Goal: Information Seeking & Learning: Learn about a topic

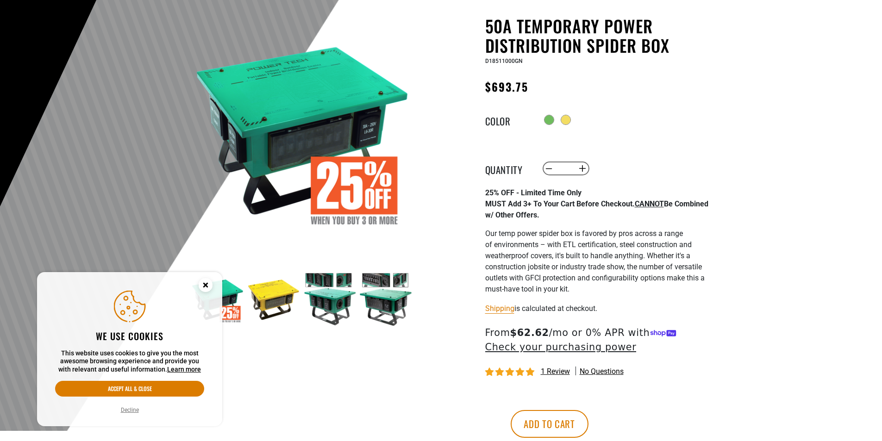
scroll to position [93, 0]
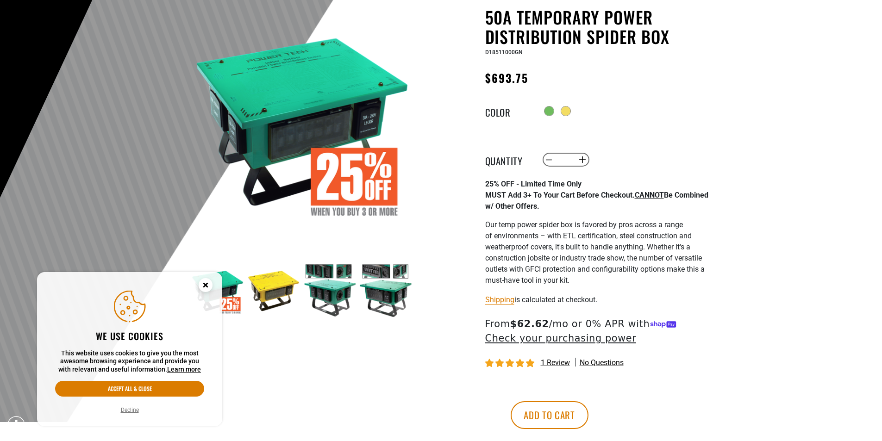
click at [360, 280] on img at bounding box center [386, 291] width 54 height 54
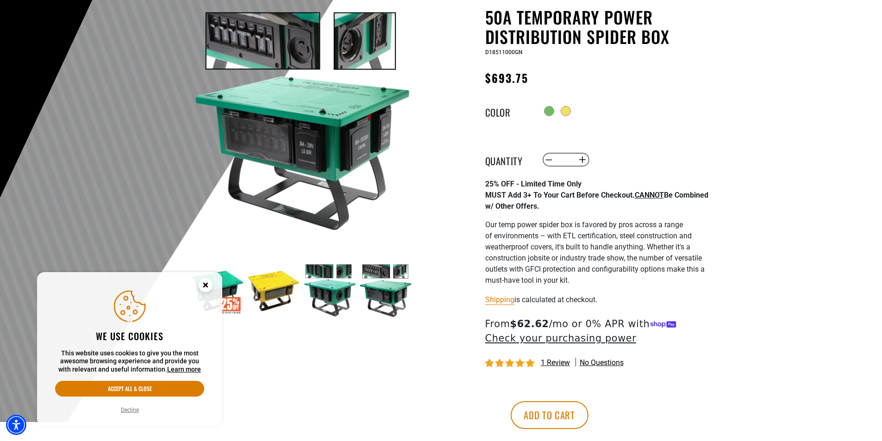
click at [377, 290] on img at bounding box center [386, 291] width 54 height 54
click at [332, 276] on img at bounding box center [330, 291] width 54 height 54
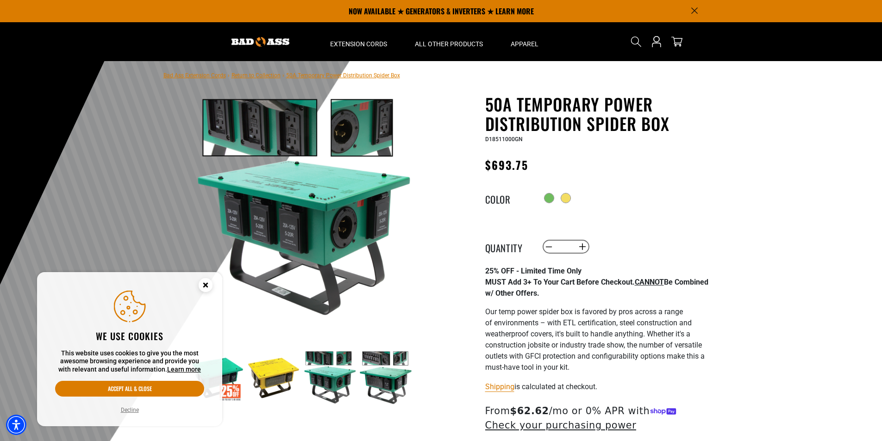
scroll to position [0, 0]
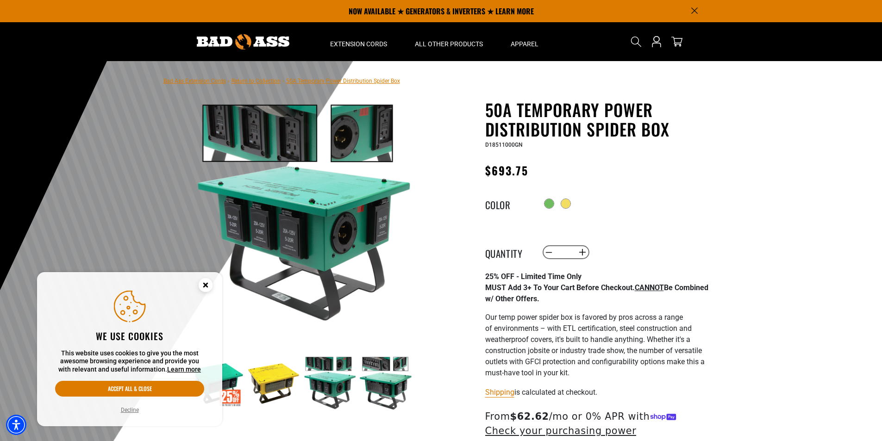
click at [321, 377] on img at bounding box center [330, 384] width 54 height 54
click at [258, 393] on img at bounding box center [274, 384] width 54 height 54
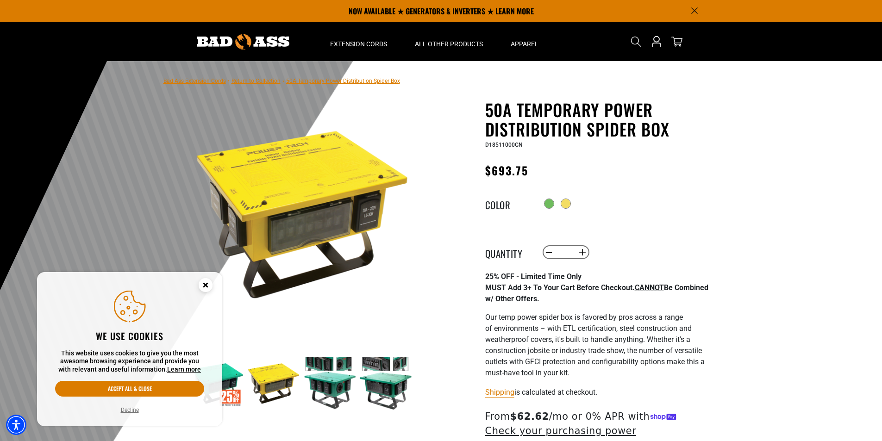
click at [237, 389] on img at bounding box center [218, 384] width 54 height 54
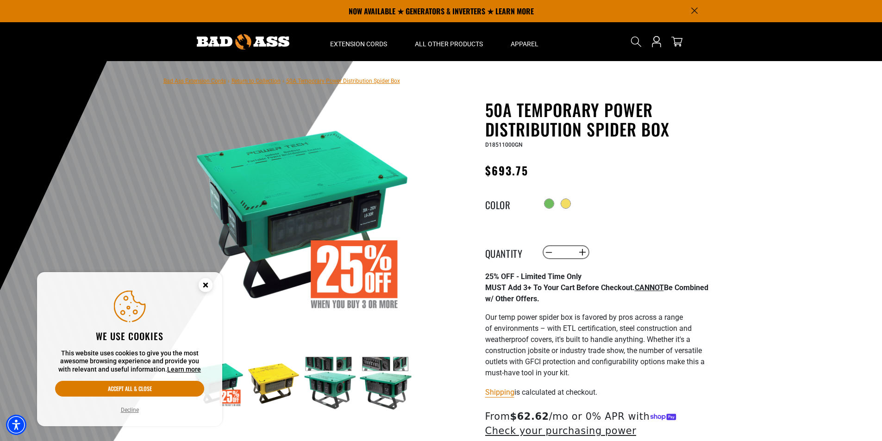
click at [208, 284] on circle "Close this option" at bounding box center [206, 285] width 14 height 14
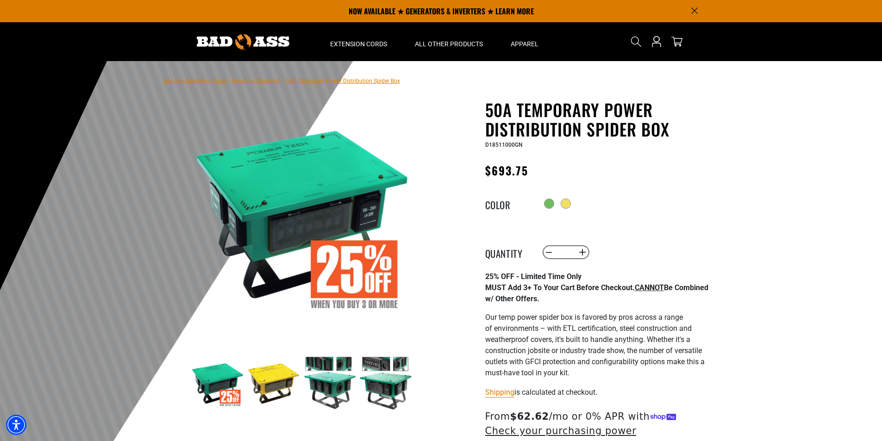
click at [391, 384] on img at bounding box center [386, 384] width 54 height 54
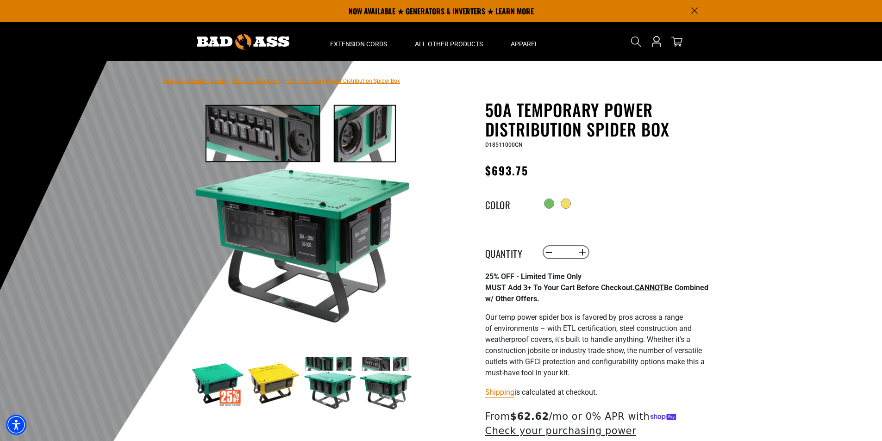
click at [338, 253] on img at bounding box center [302, 213] width 223 height 223
